Goal: Find specific page/section: Find specific page/section

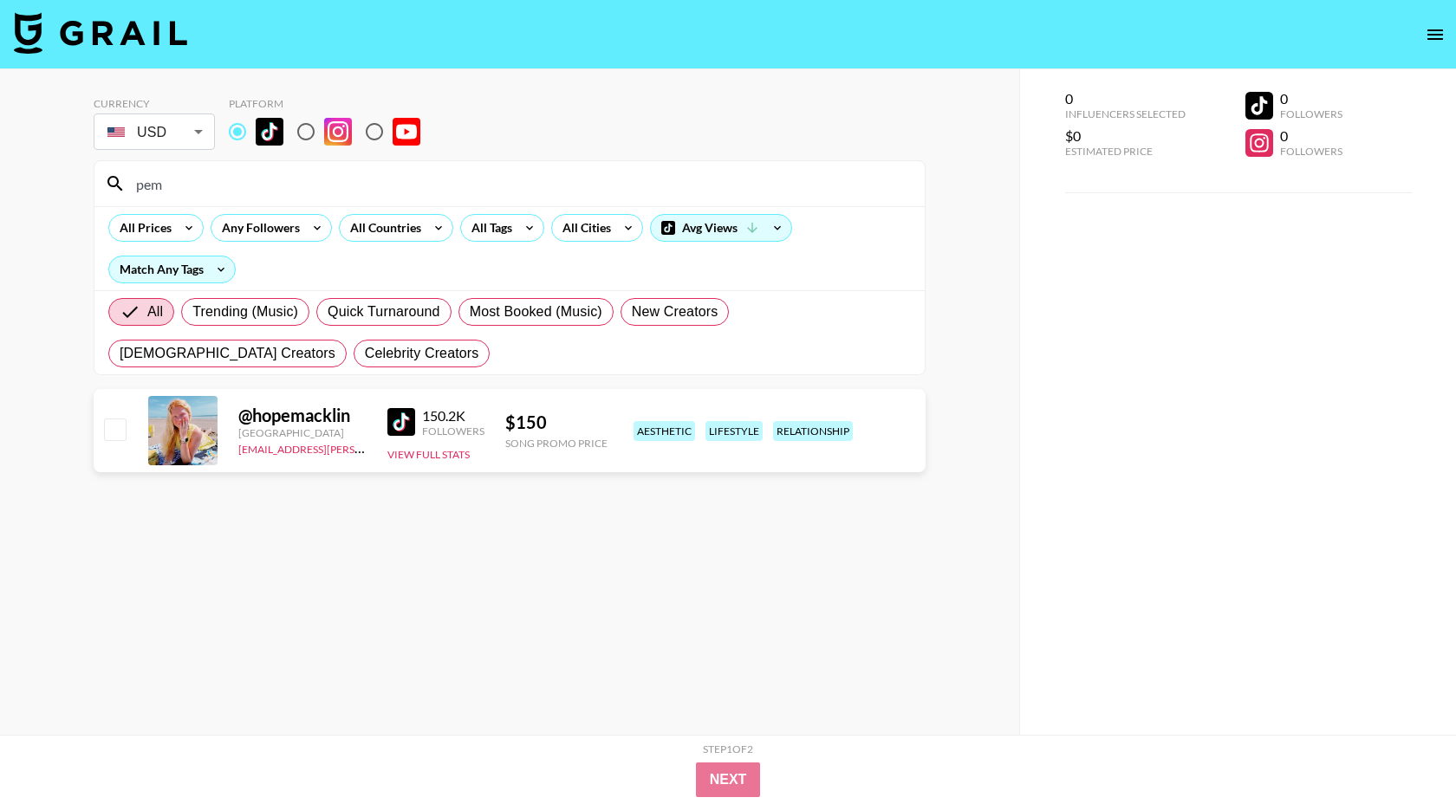
click at [282, 199] on div "pem" at bounding box center [509, 183] width 830 height 45
click at [280, 194] on input "pem" at bounding box center [520, 184] width 789 height 28
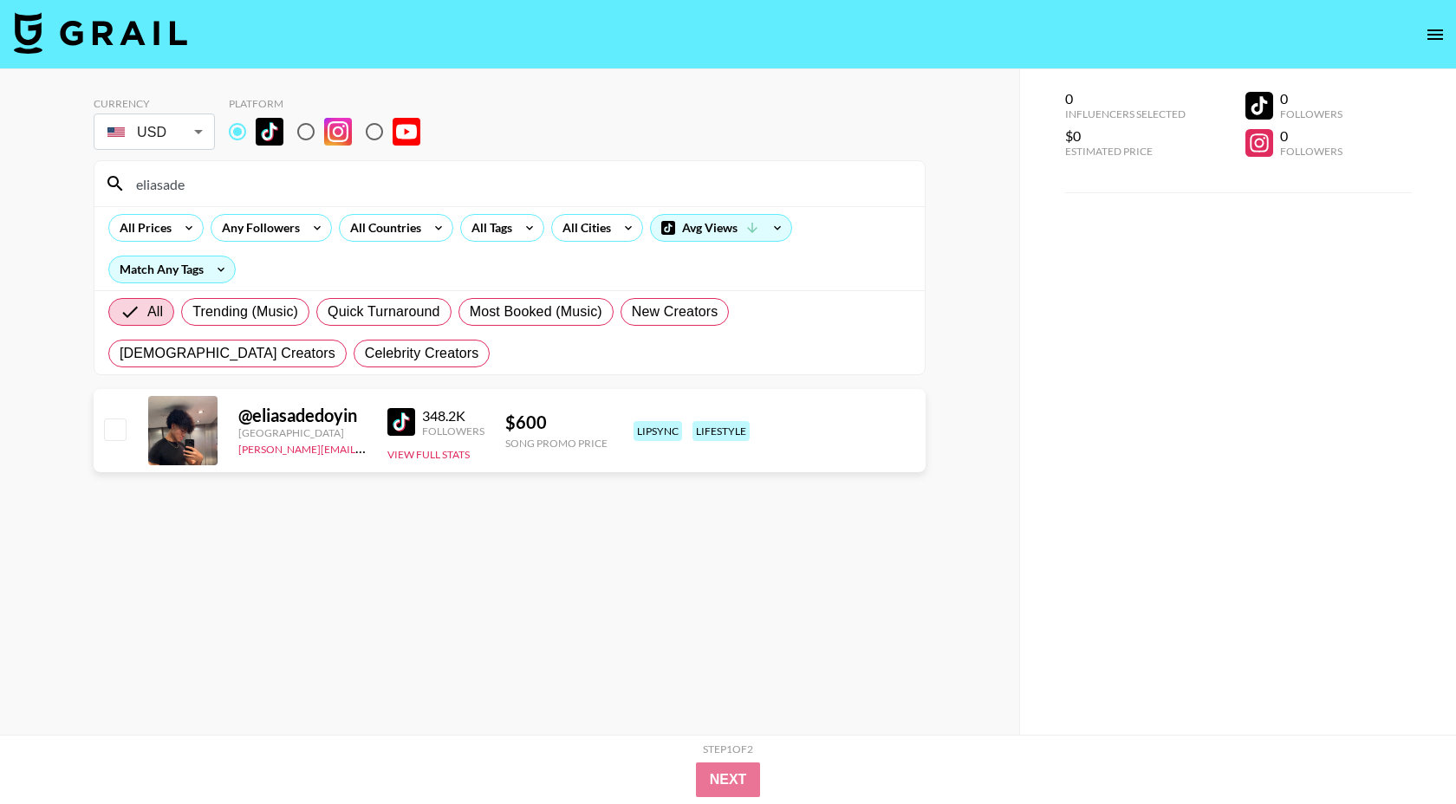
click at [205, 185] on input "eliasade" at bounding box center [520, 184] width 789 height 28
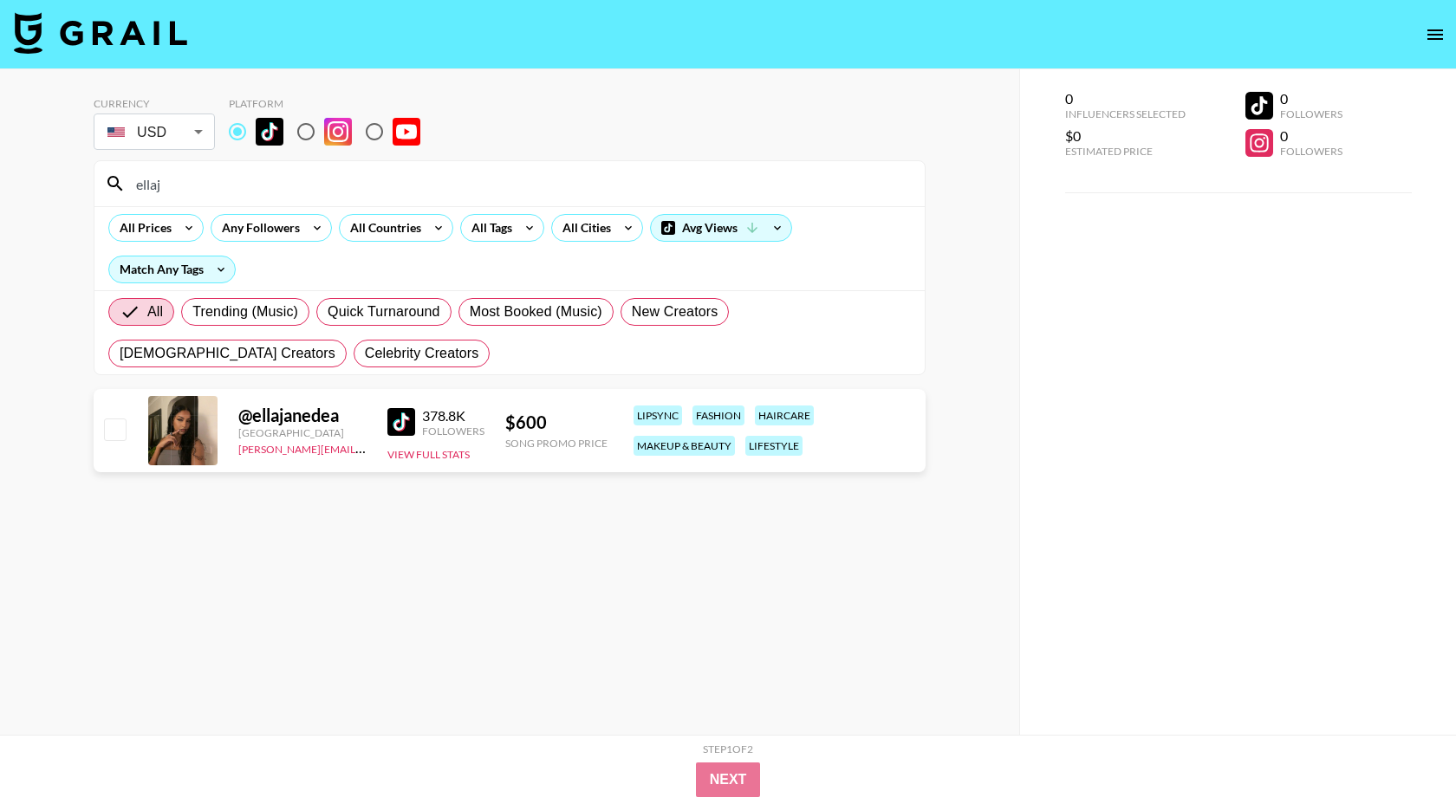
click at [204, 197] on input "ellaj" at bounding box center [520, 184] width 789 height 28
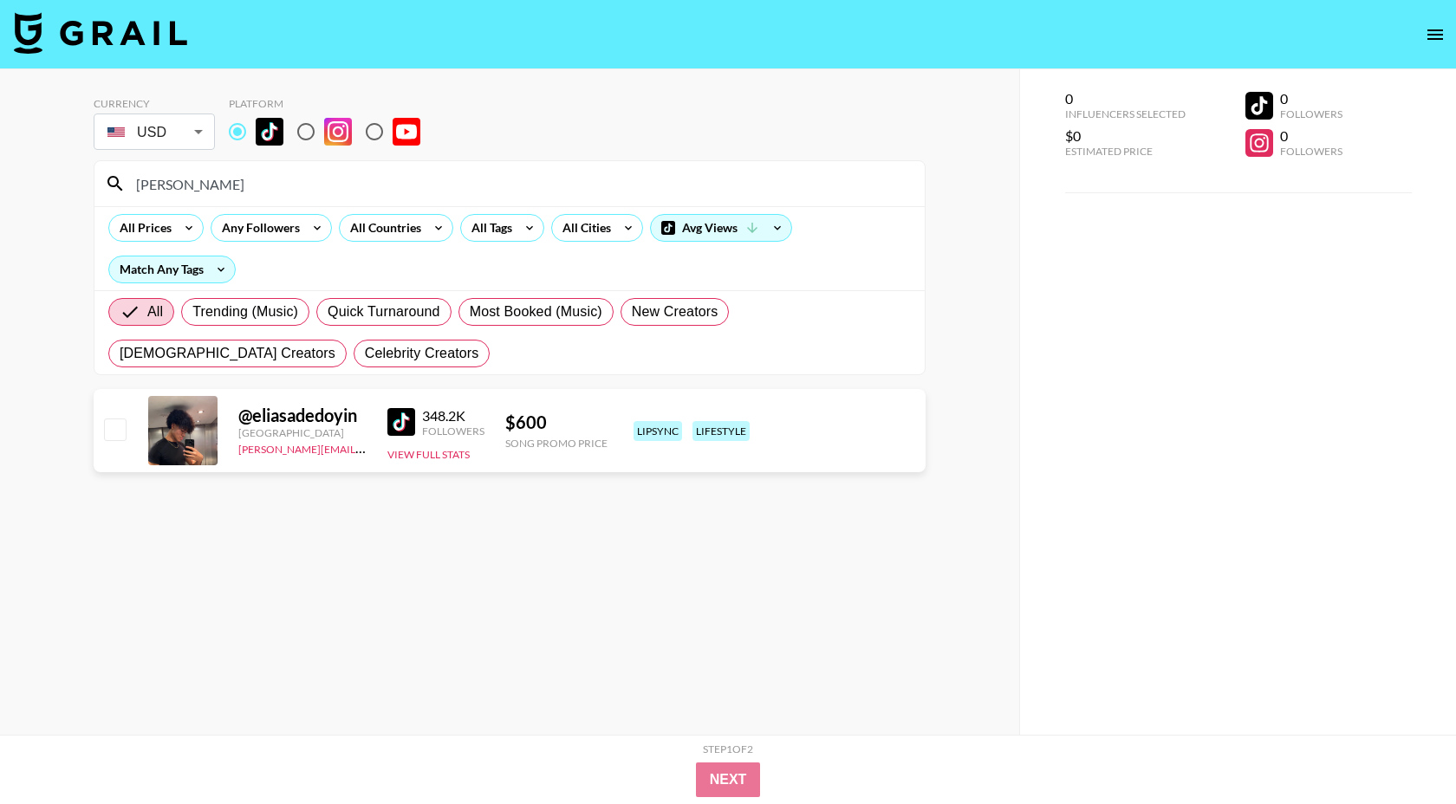
click at [236, 194] on input "[PERSON_NAME]" at bounding box center [520, 184] width 789 height 28
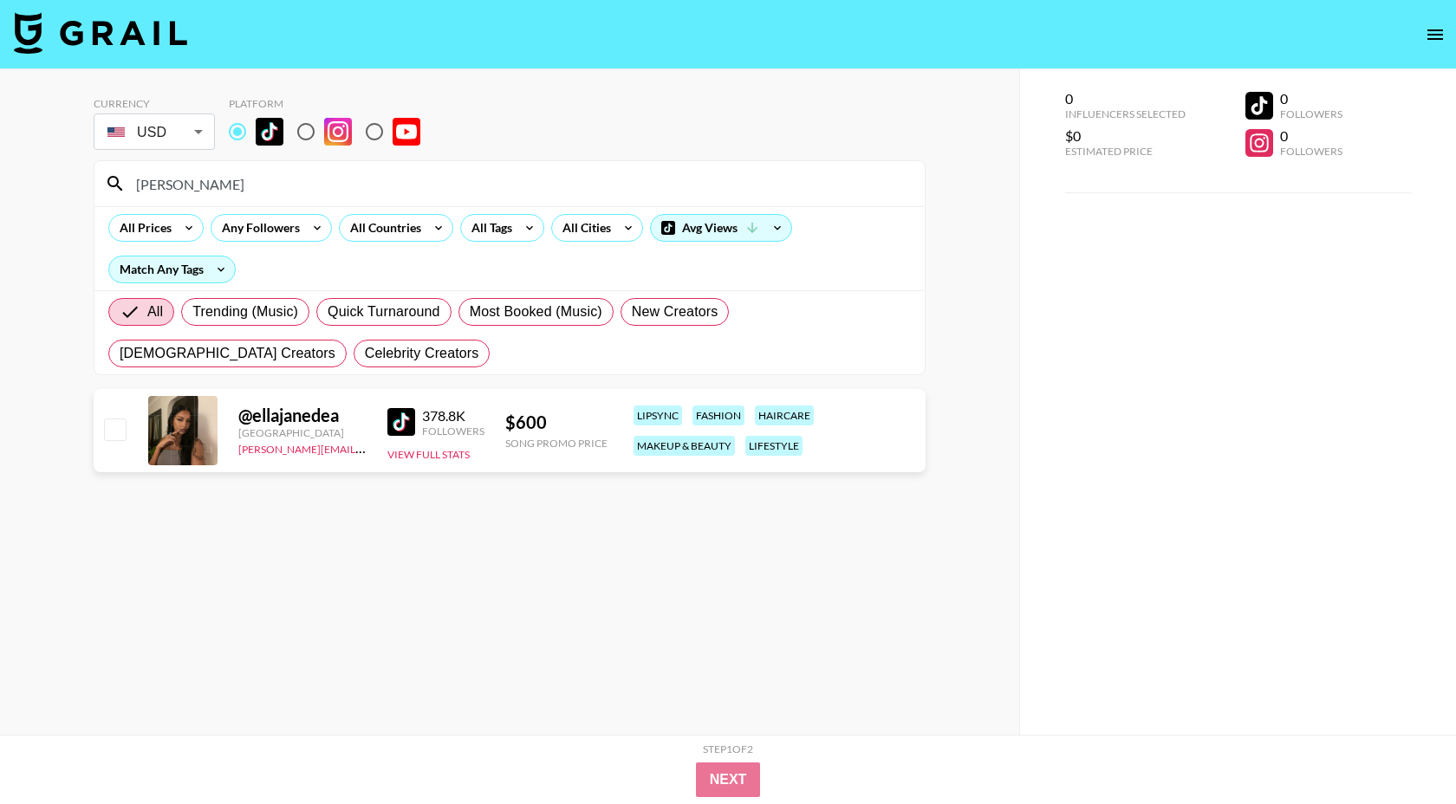
type input "[PERSON_NAME]"
